Goal: Check status: Check status

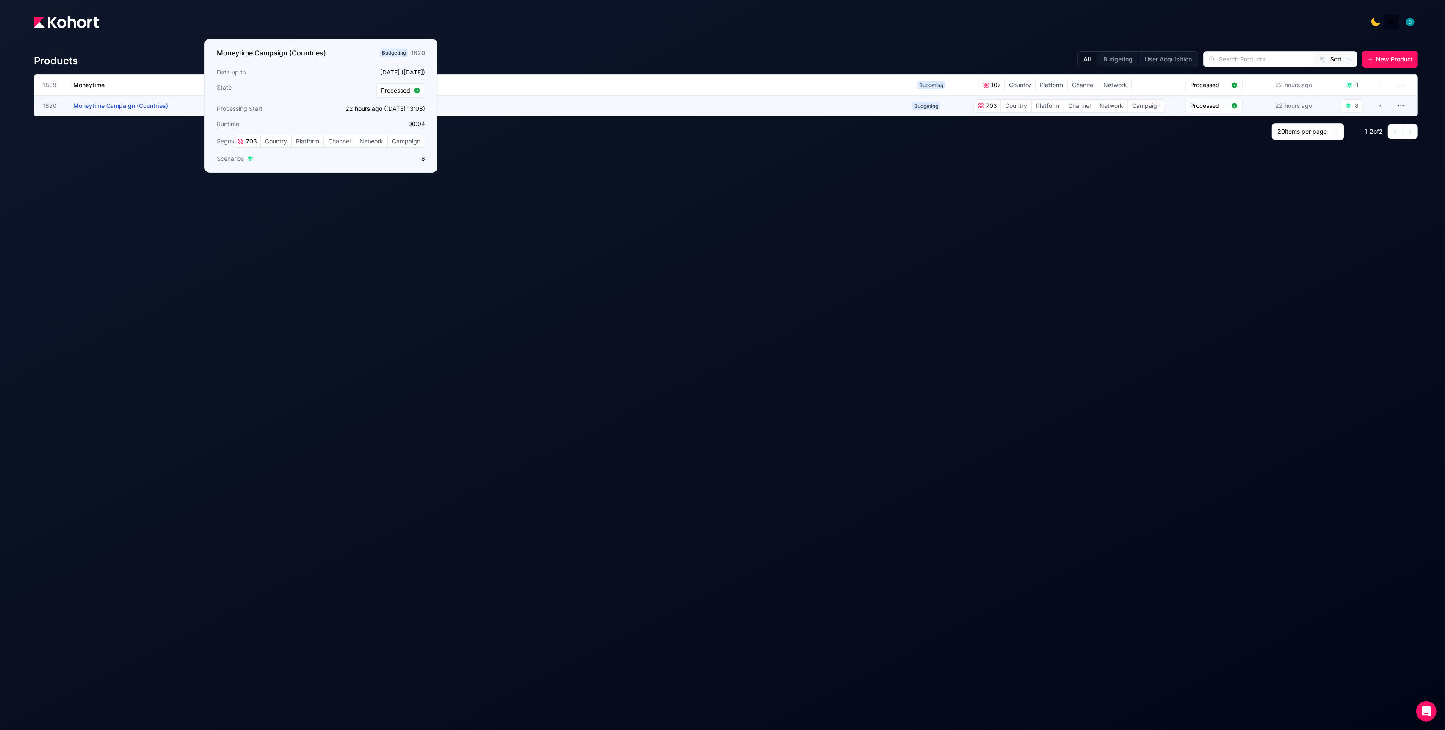
click at [149, 110] on h3 "Moneytime Campaign (Countries)" at bounding box center [136, 106] width 127 height 20
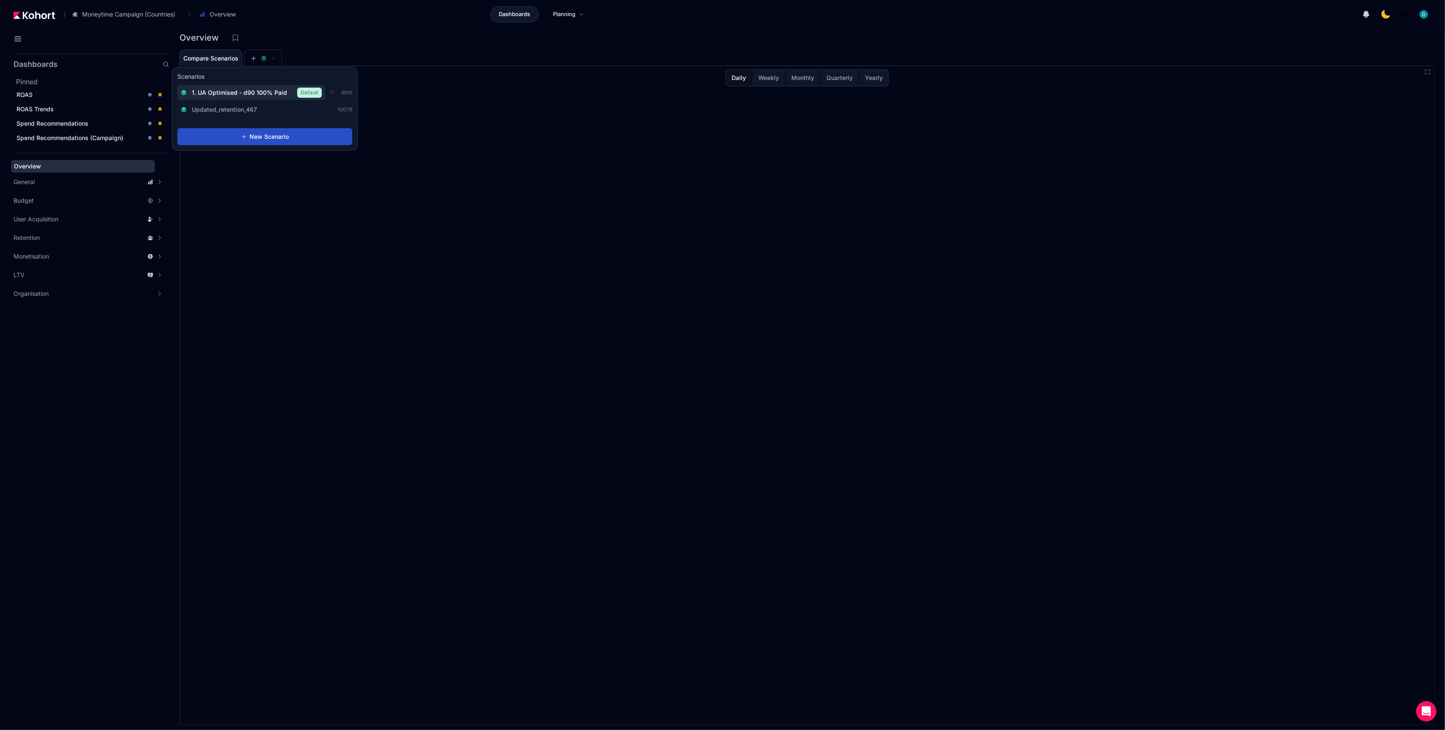
click at [257, 94] on span "1. UA Optimised - d90 100% Paid" at bounding box center [239, 92] width 95 height 8
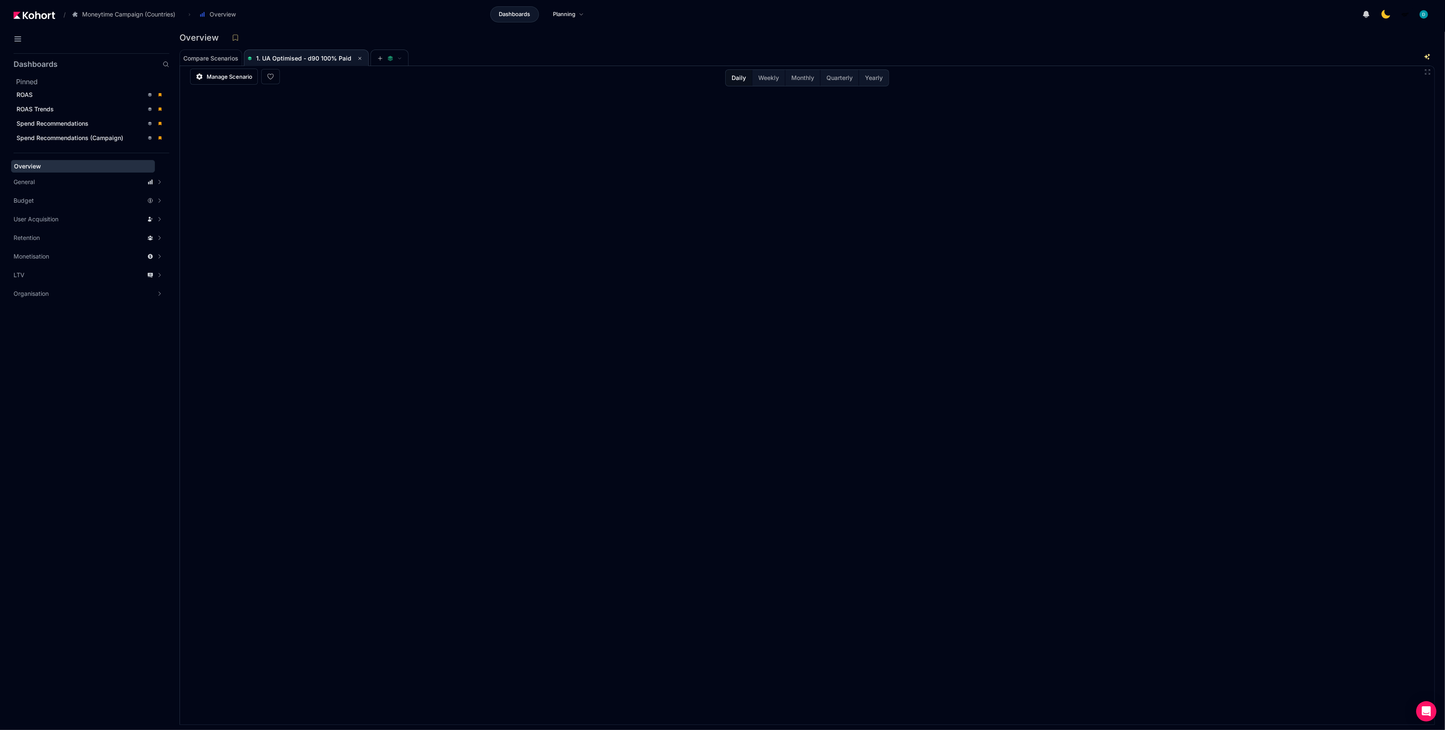
click at [356, 35] on div "Overview" at bounding box center [803, 37] width 1248 height 13
click at [86, 96] on div "ROAS" at bounding box center [80, 95] width 127 height 8
